Goal: Task Accomplishment & Management: Use online tool/utility

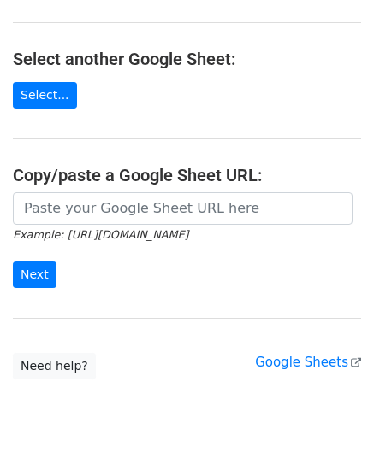
scroll to position [171, 0]
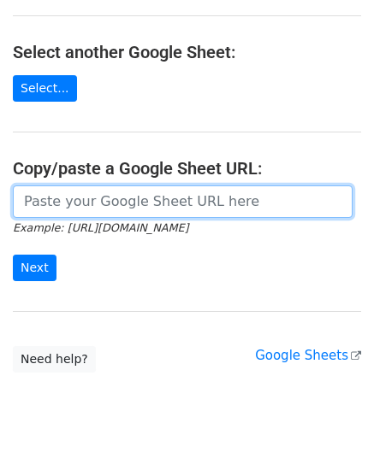
click at [88, 210] on input "url" at bounding box center [183, 202] width 340 height 32
paste input "[URL][DOMAIN_NAME]"
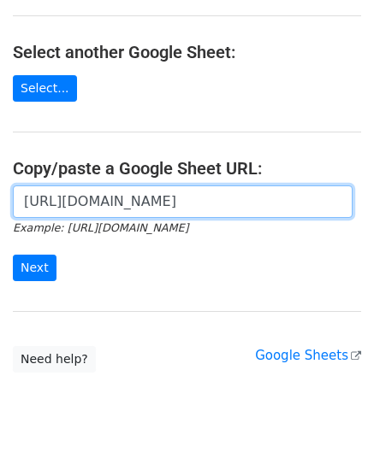
scroll to position [0, 380]
type input "[URL][DOMAIN_NAME]"
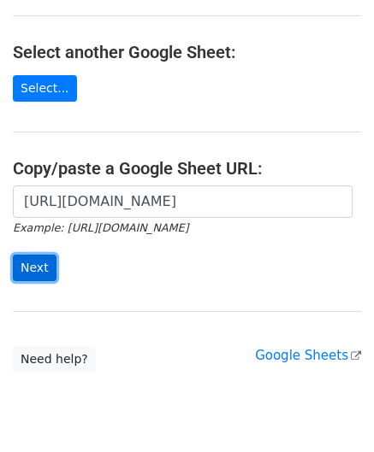
click at [34, 258] on input "Next" at bounding box center [35, 268] width 44 height 27
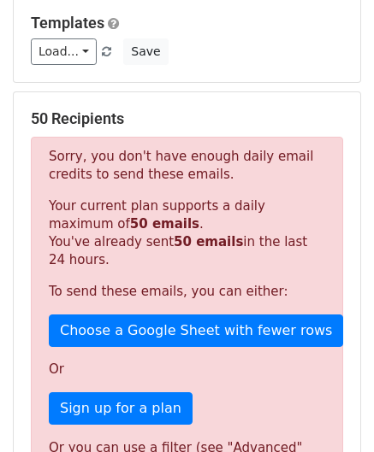
scroll to position [577, 0]
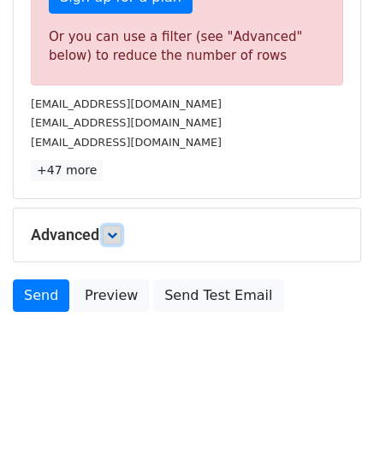
click at [117, 230] on icon at bounding box center [112, 235] width 10 height 10
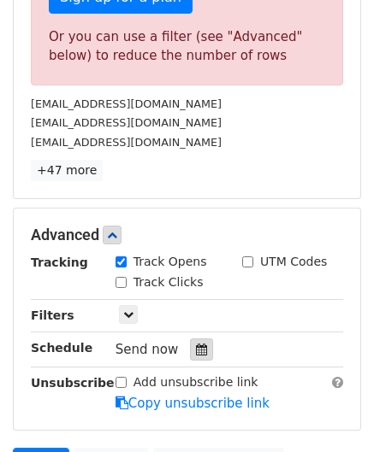
click at [196, 344] on icon at bounding box center [201, 350] width 11 height 12
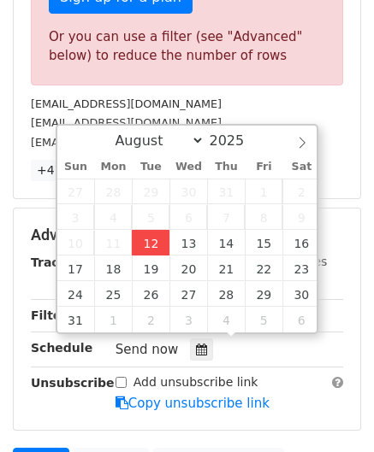
type input "2025-08-12 12:00"
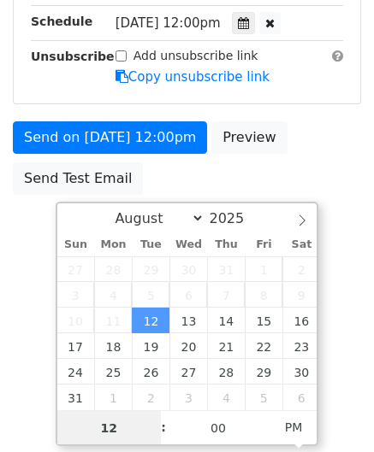
paste input "4"
type input "4"
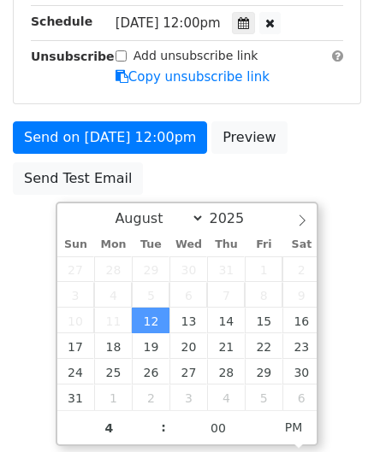
type input "2025-08-12 16:00"
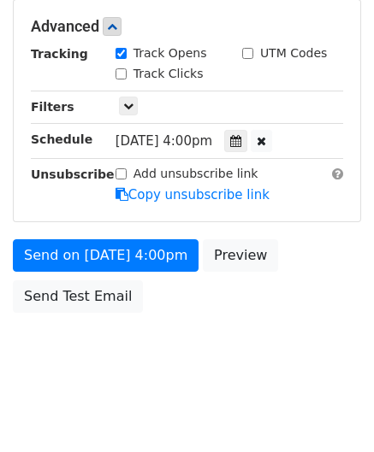
scroll to position [784, 0]
